Goal: Task Accomplishment & Management: Manage account settings

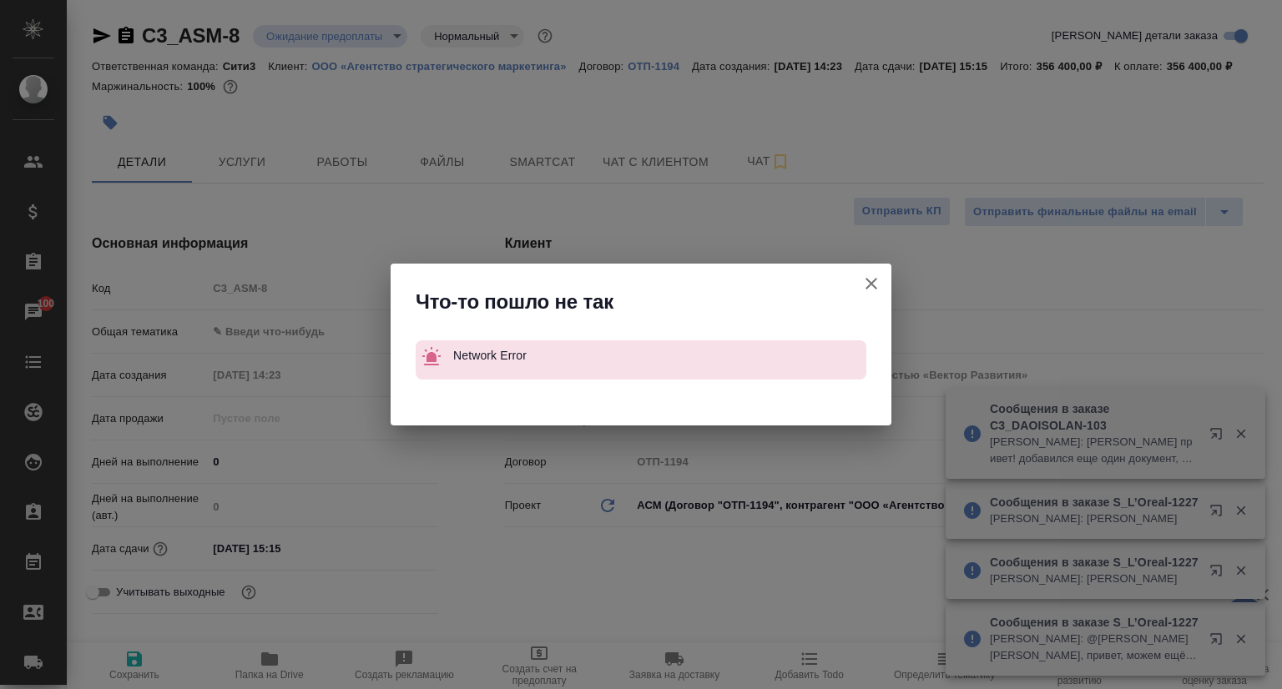
select select "RU"
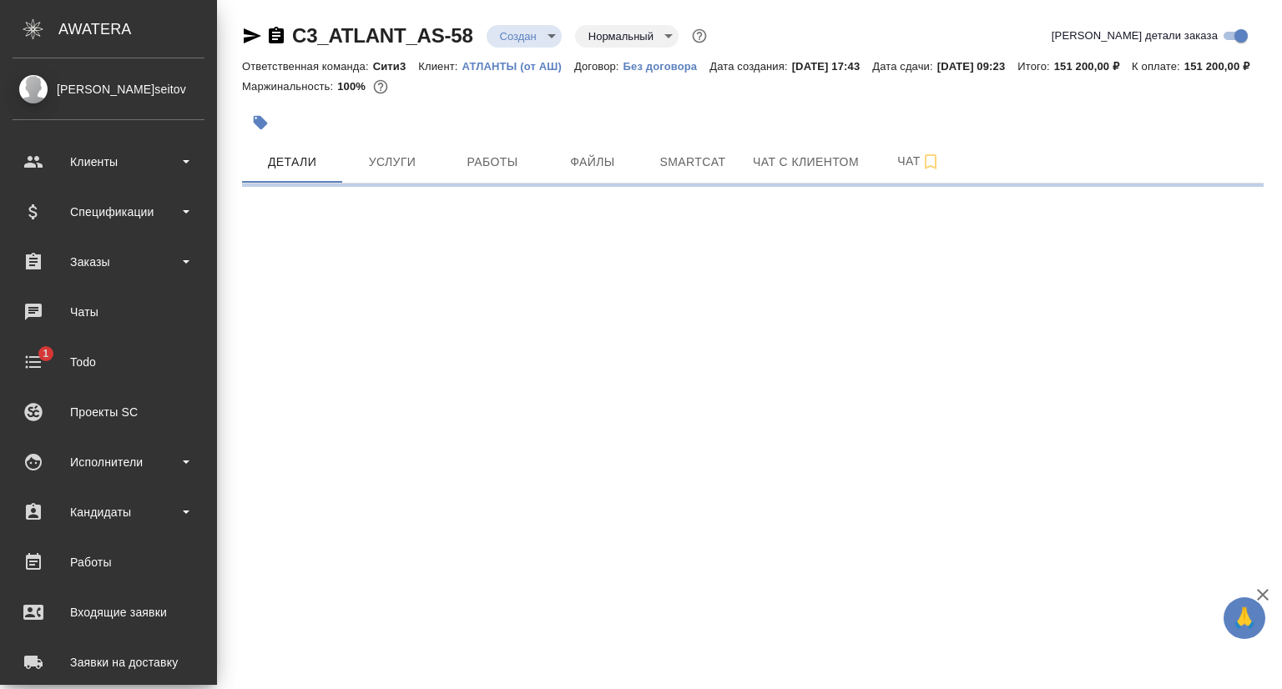
select select "RU"
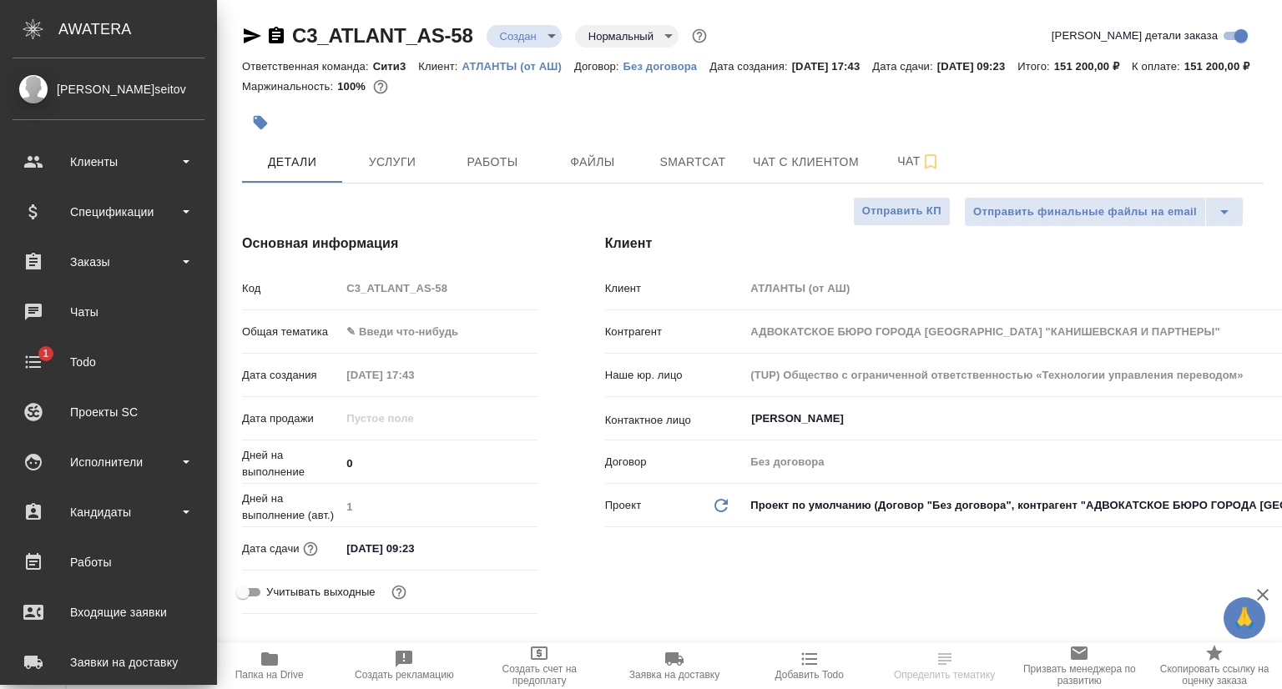
type textarea "x"
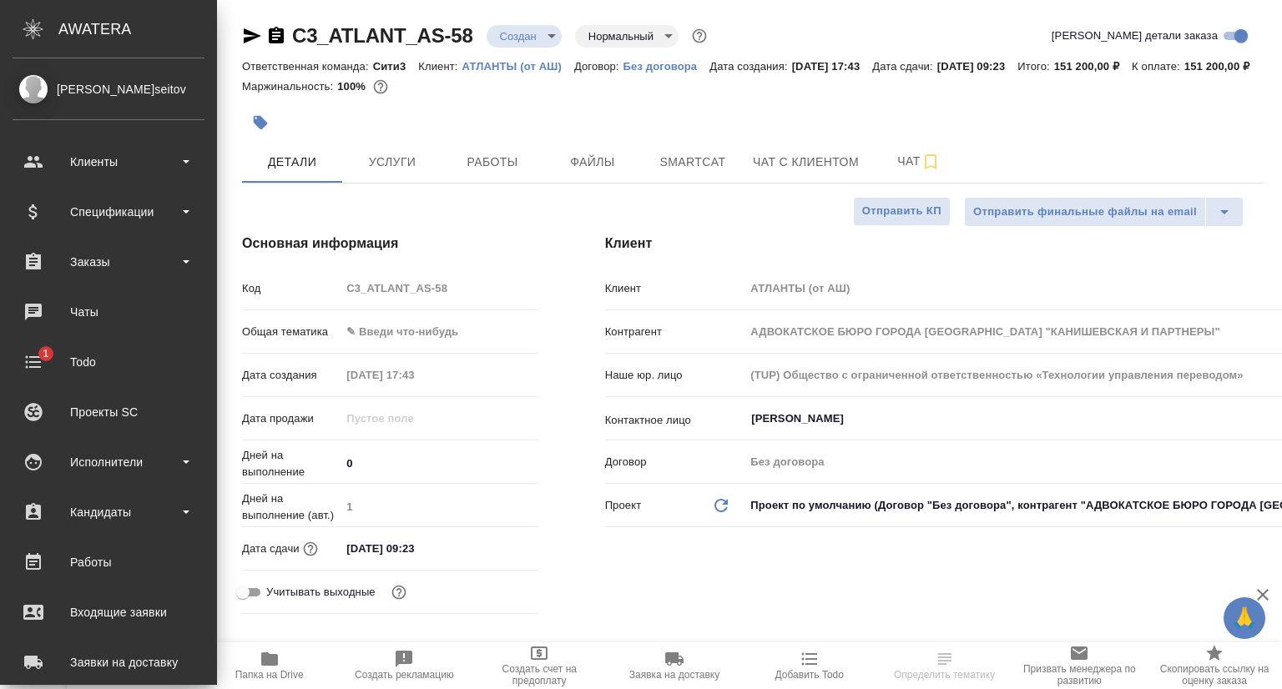
type textarea "x"
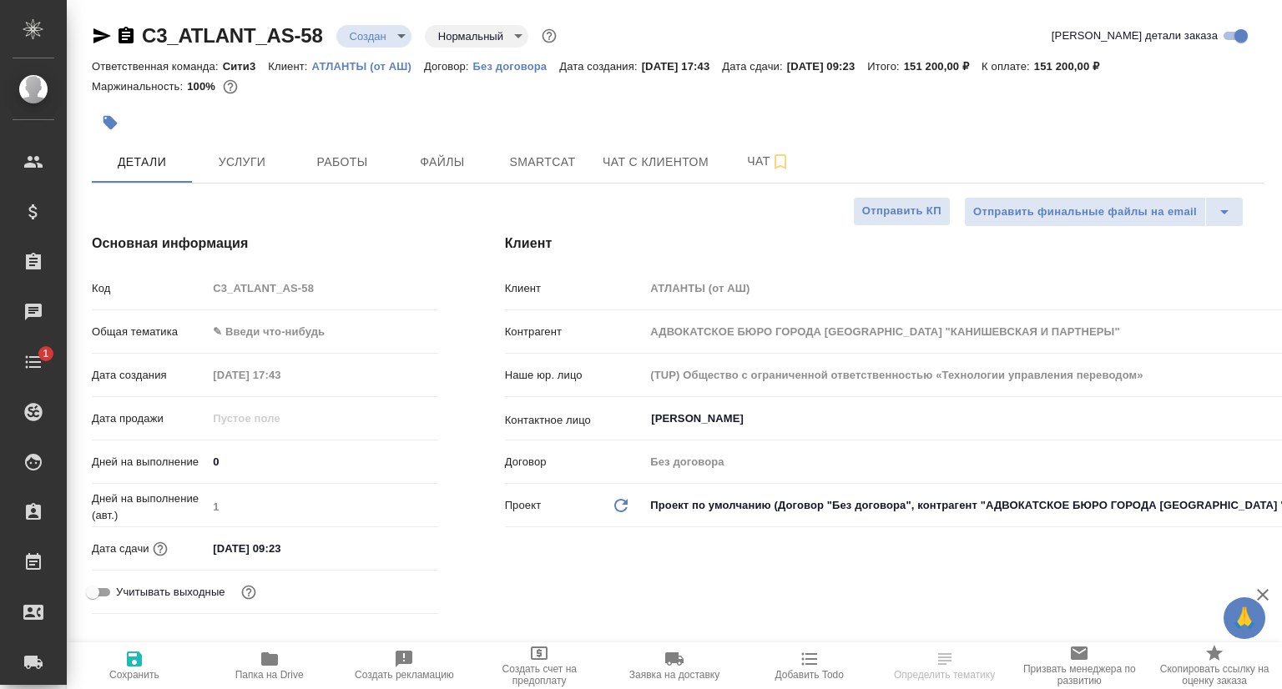
type textarea "x"
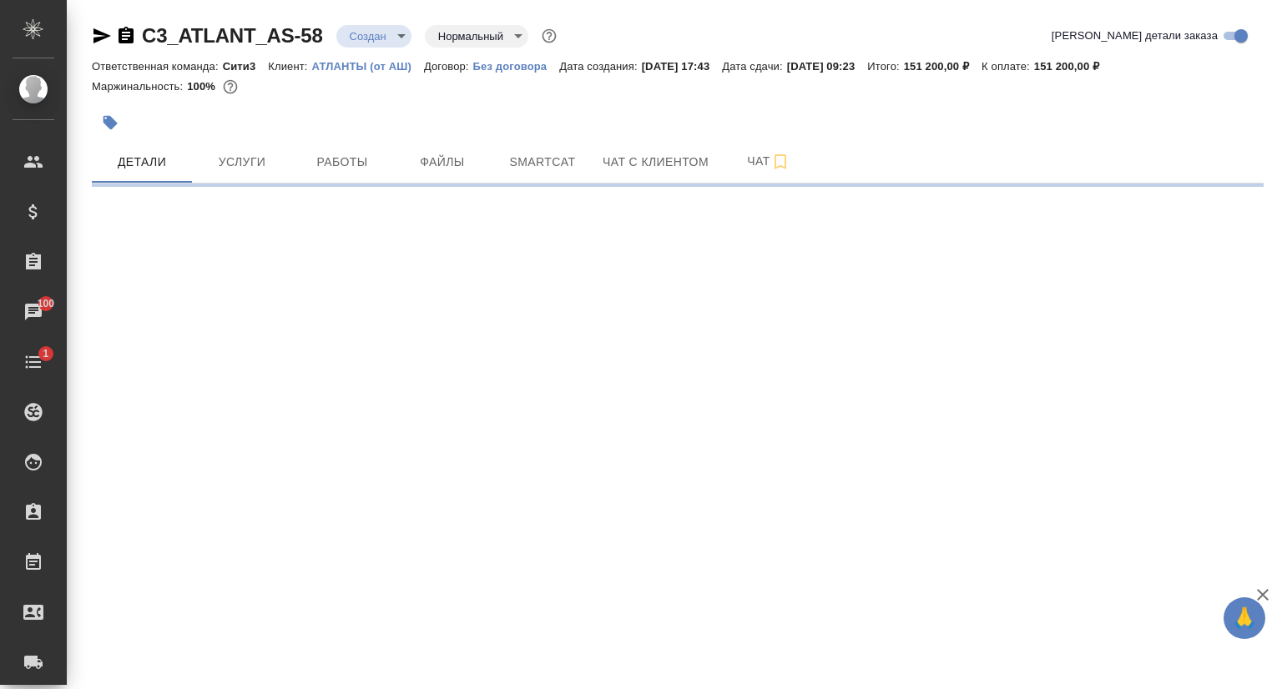
select select "RU"
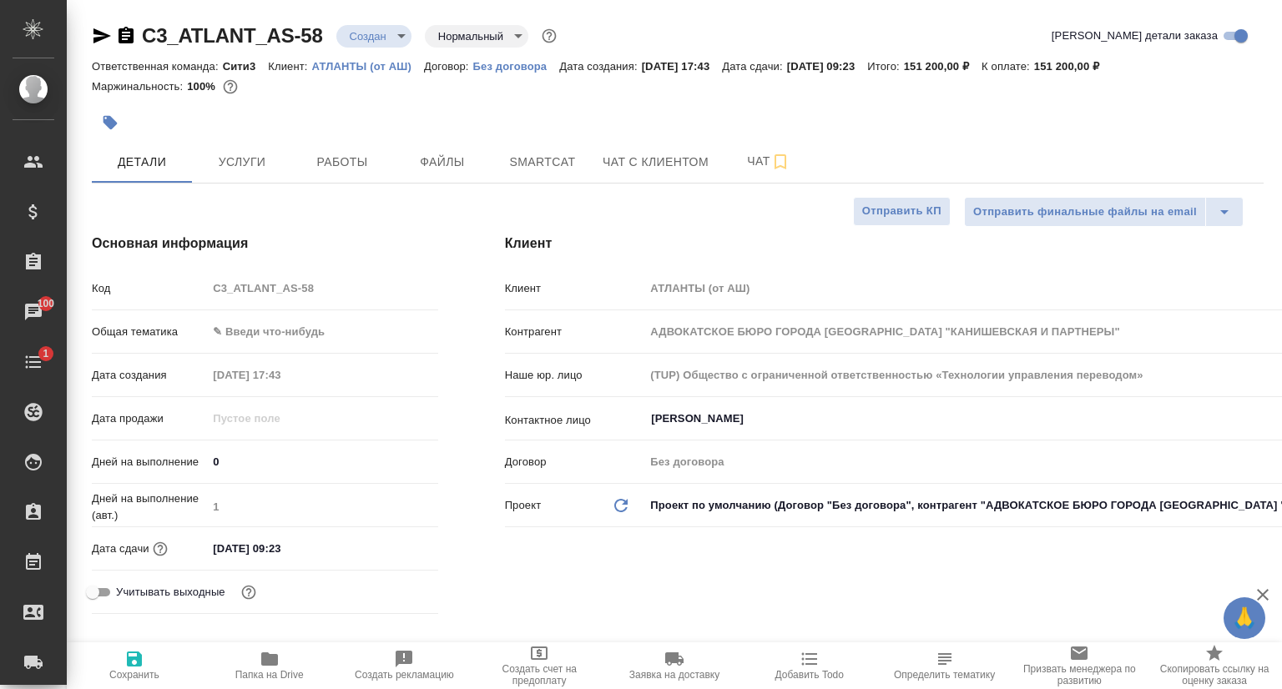
type textarea "x"
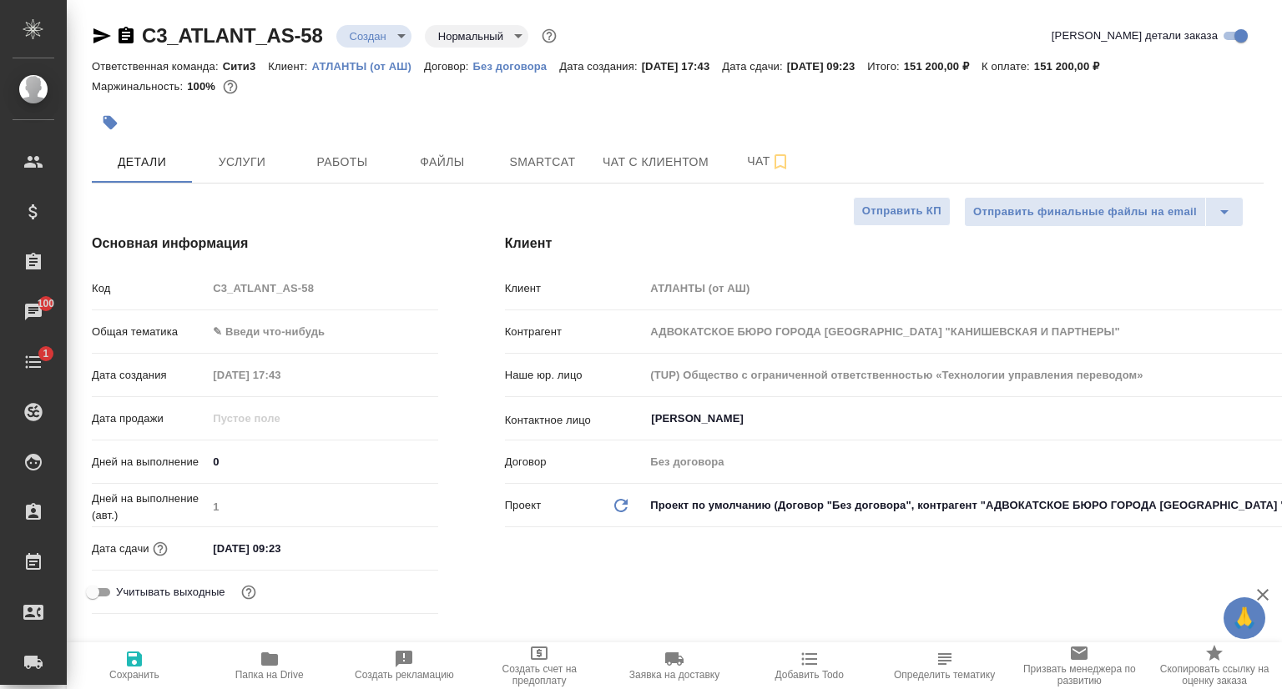
type textarea "x"
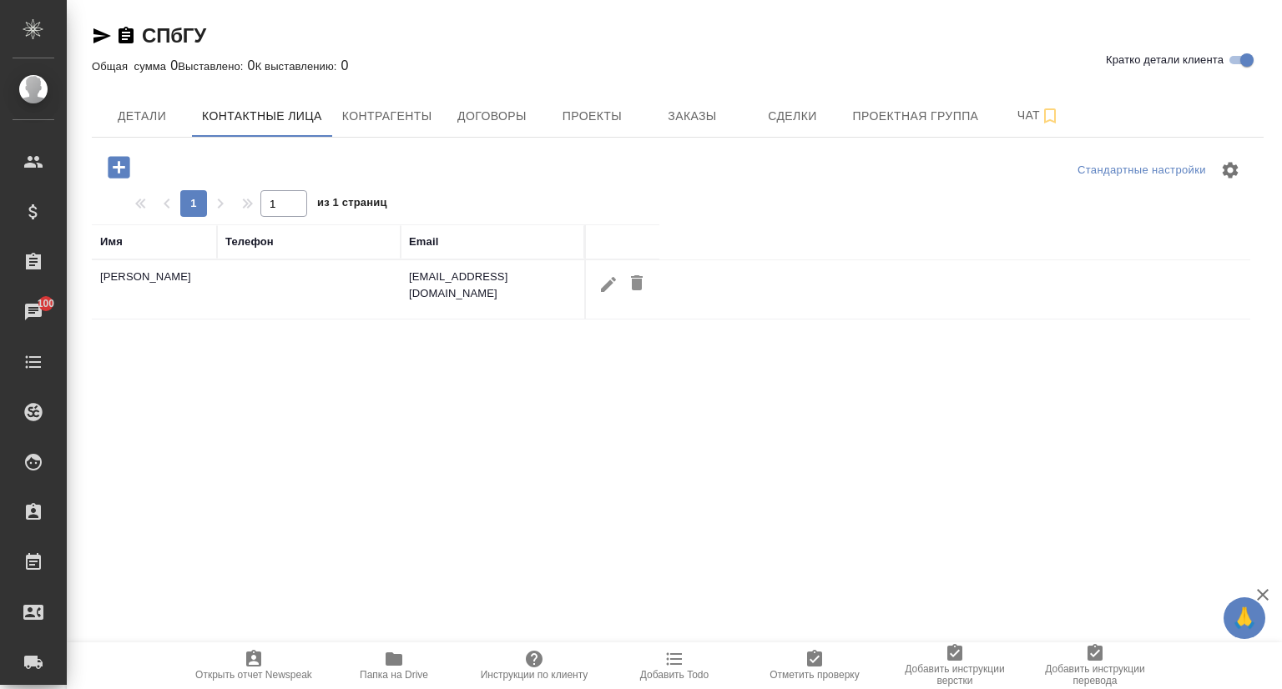
select select "RU"
click at [601, 289] on icon "button" at bounding box center [608, 283] width 15 height 15
type input "[PERSON_NAME]"
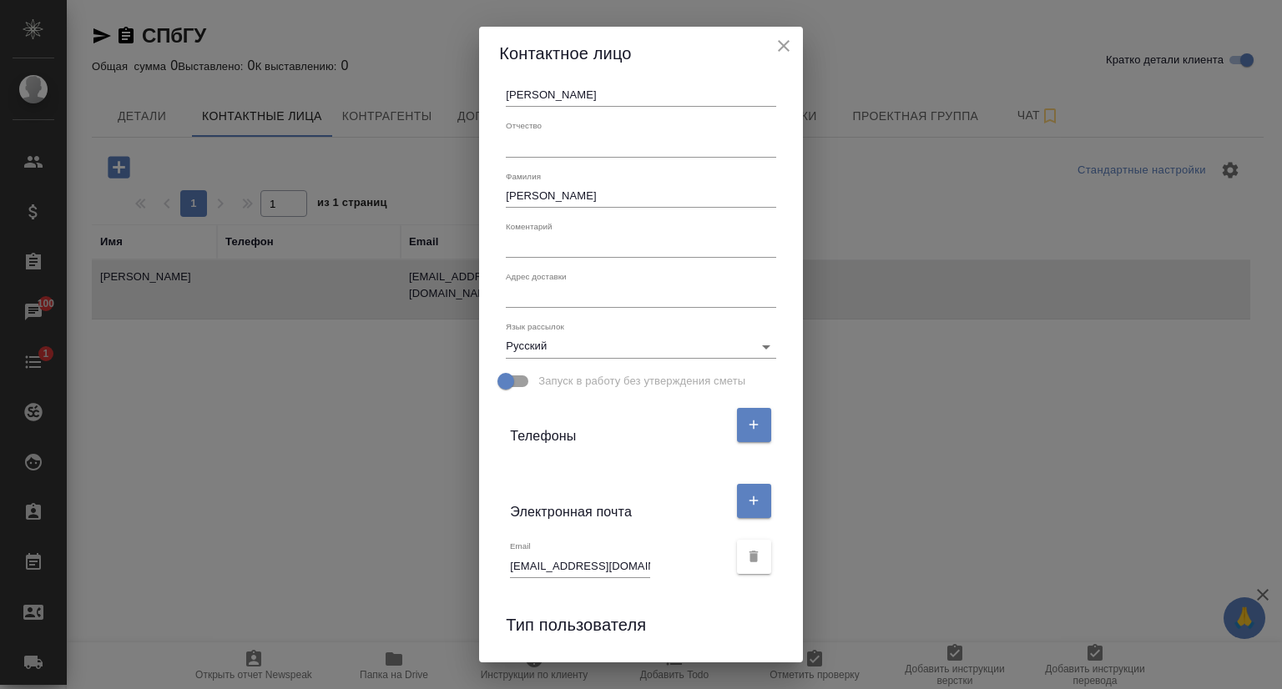
scroll to position [157, 0]
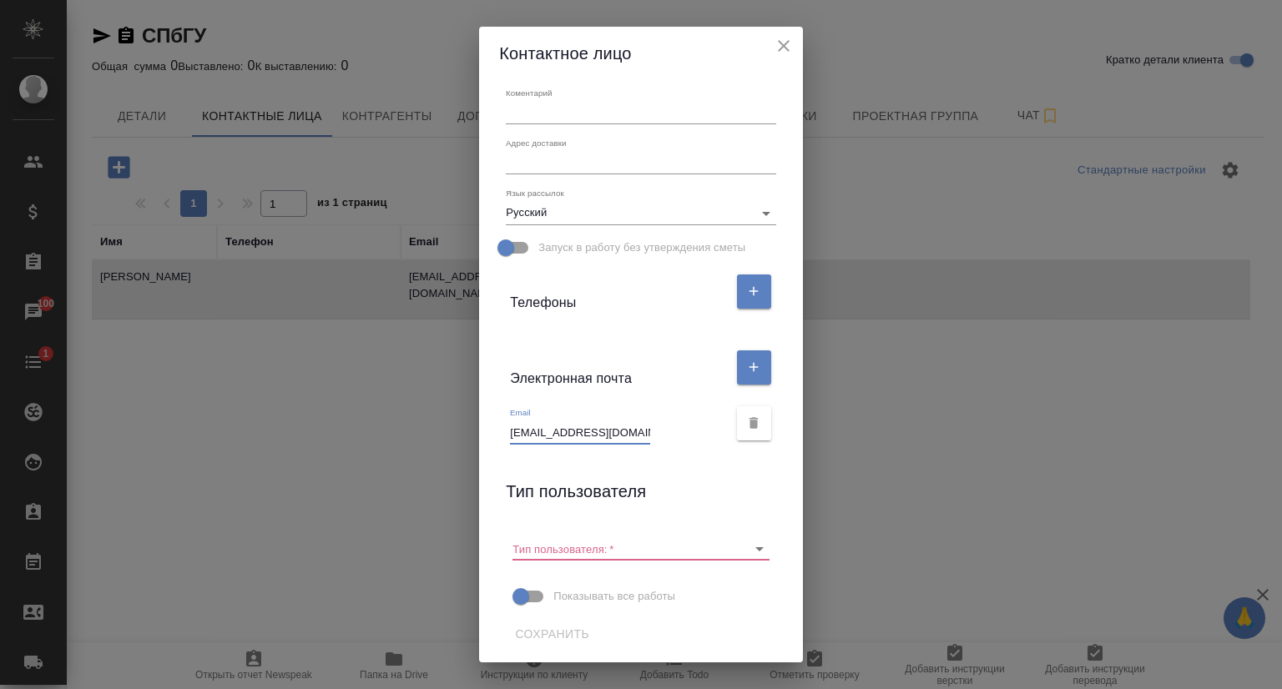
drag, startPoint x: 558, startPoint y: 433, endPoint x: 503, endPoint y: 433, distance: 54.3
click at [510, 433] on input "[EMAIL_ADDRESS][DOMAIN_NAME]" at bounding box center [580, 432] width 140 height 23
